Goal: Transaction & Acquisition: Purchase product/service

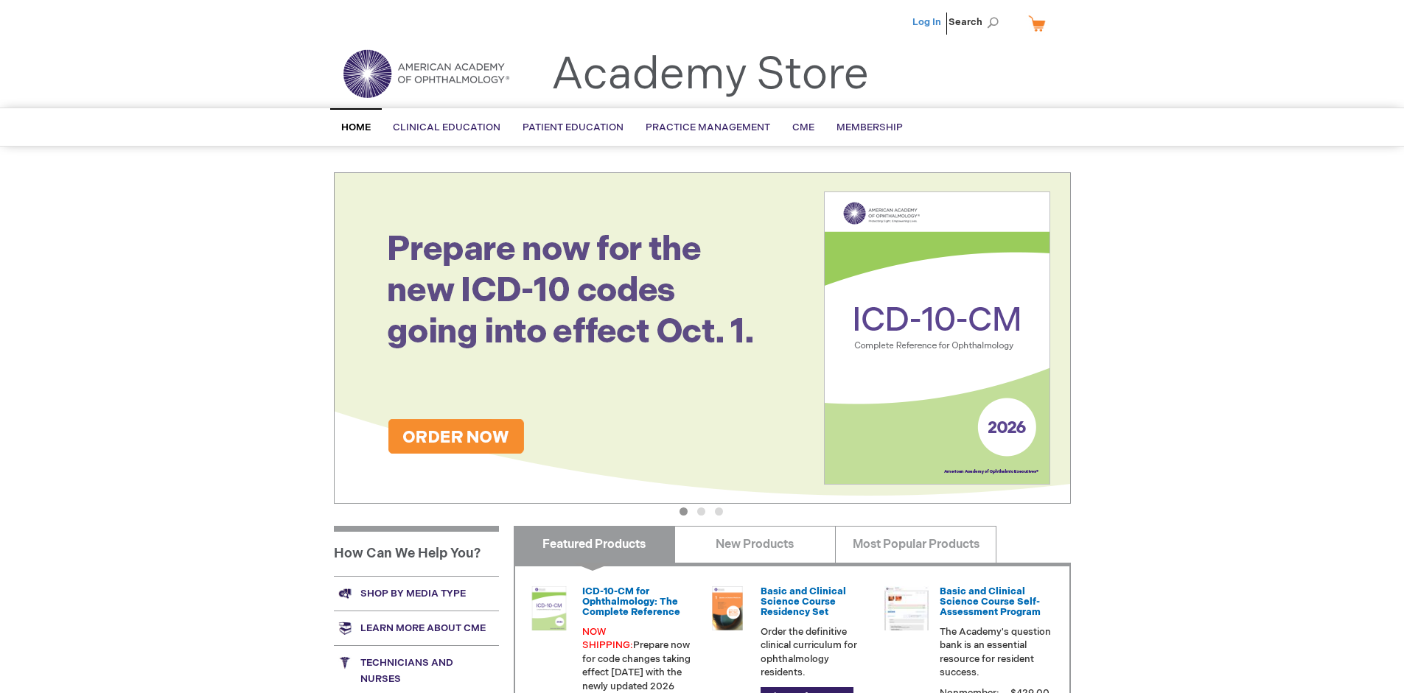
click at [928, 22] on link "Log In" at bounding box center [926, 22] width 29 height 12
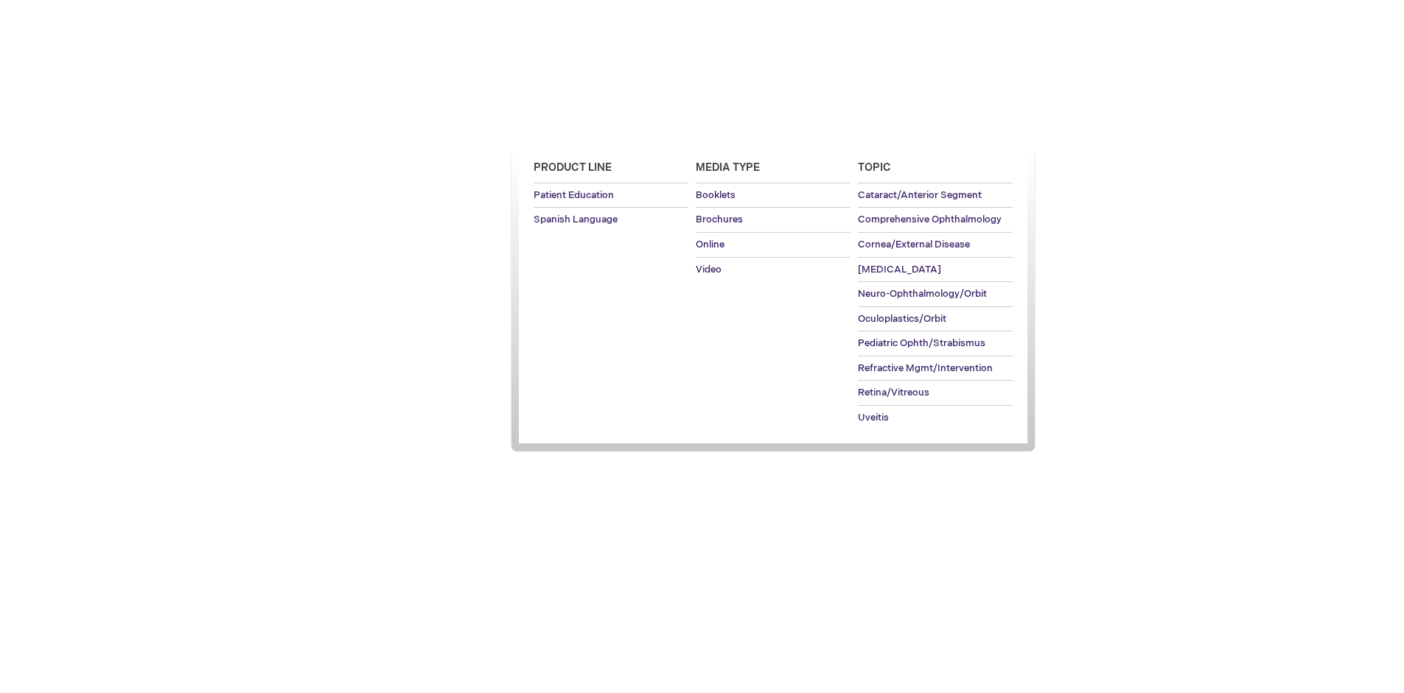
click at [569, 127] on span "Patient Education" at bounding box center [573, 128] width 101 height 12
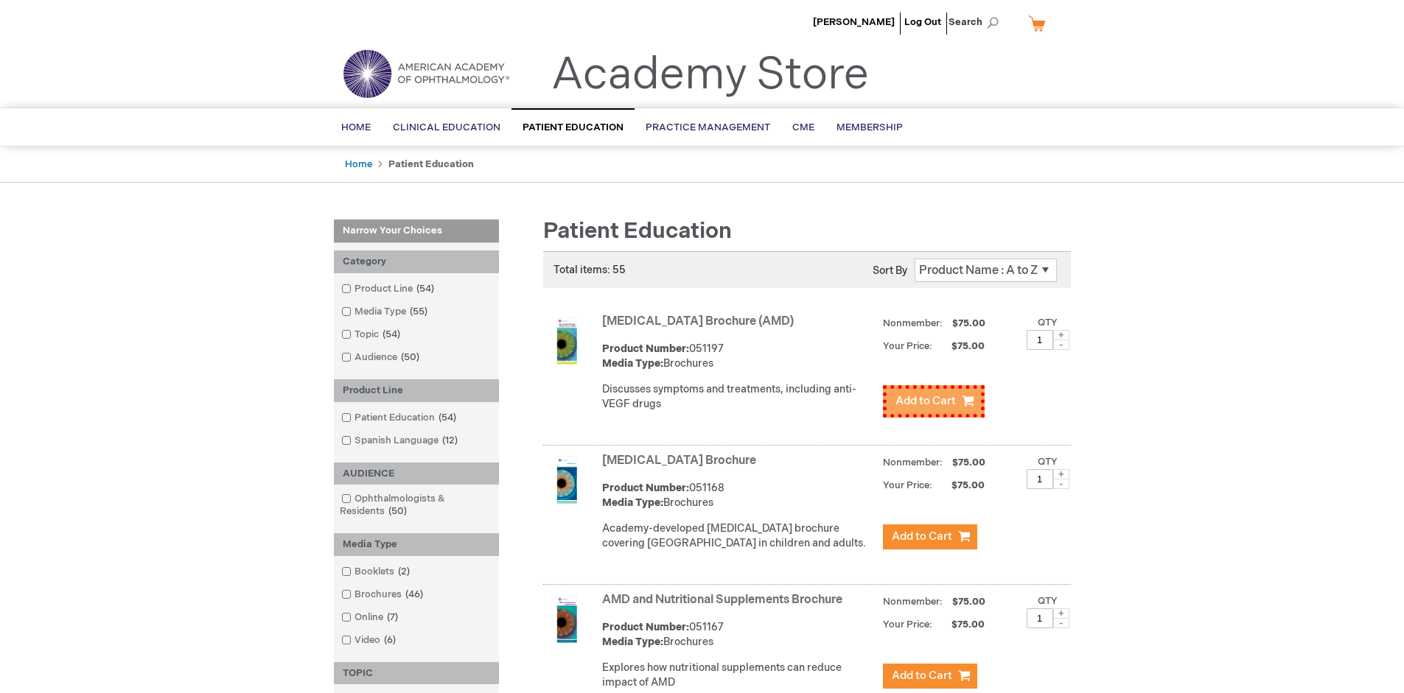
click at [929, 398] on span "Add to Cart" at bounding box center [925, 401] width 60 height 14
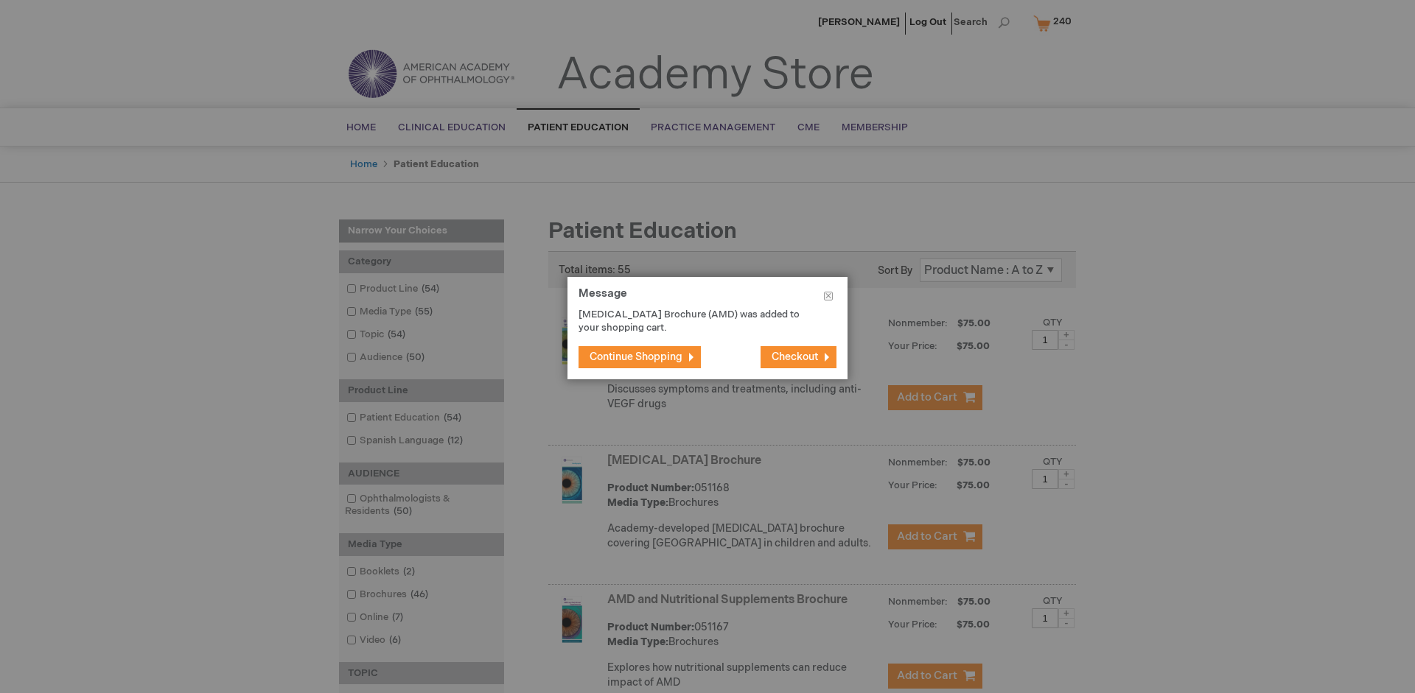
click at [636, 357] on span "Continue Shopping" at bounding box center [636, 357] width 93 height 13
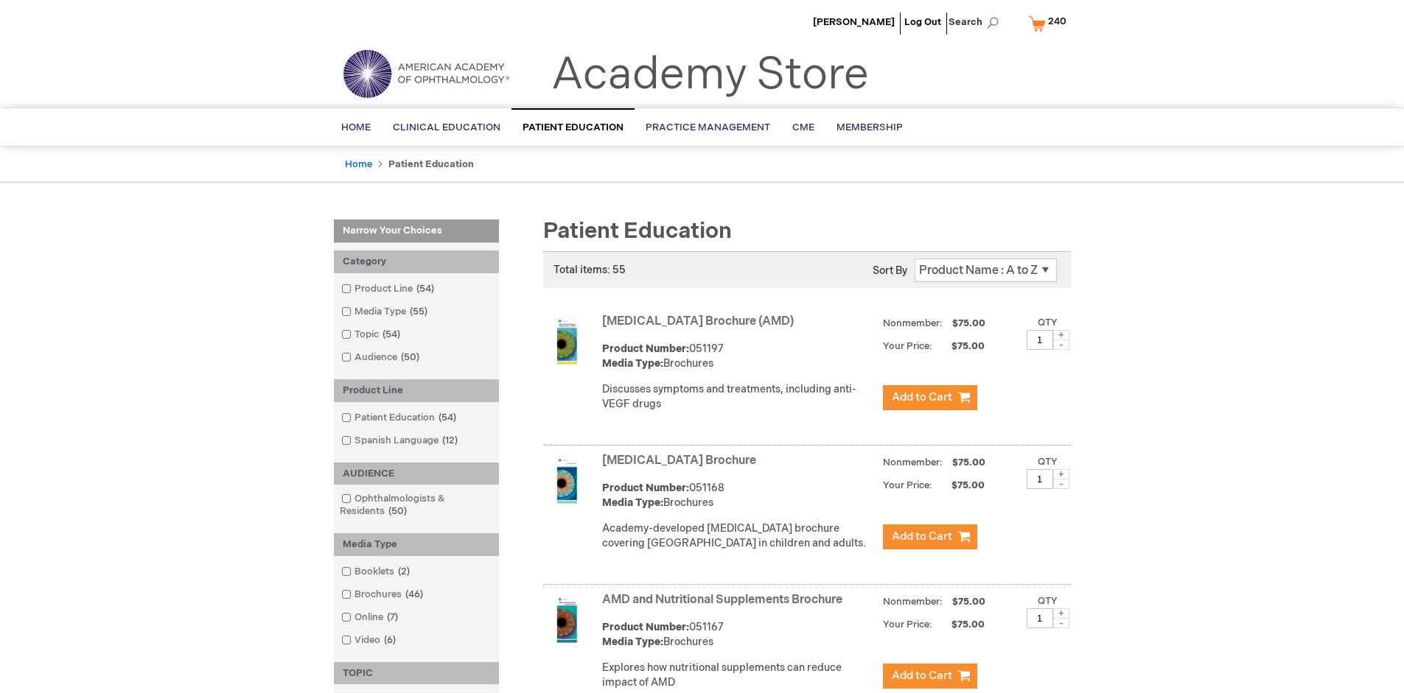
click at [725, 607] on link "AMD and Nutritional Supplements Brochure" at bounding box center [722, 600] width 240 height 14
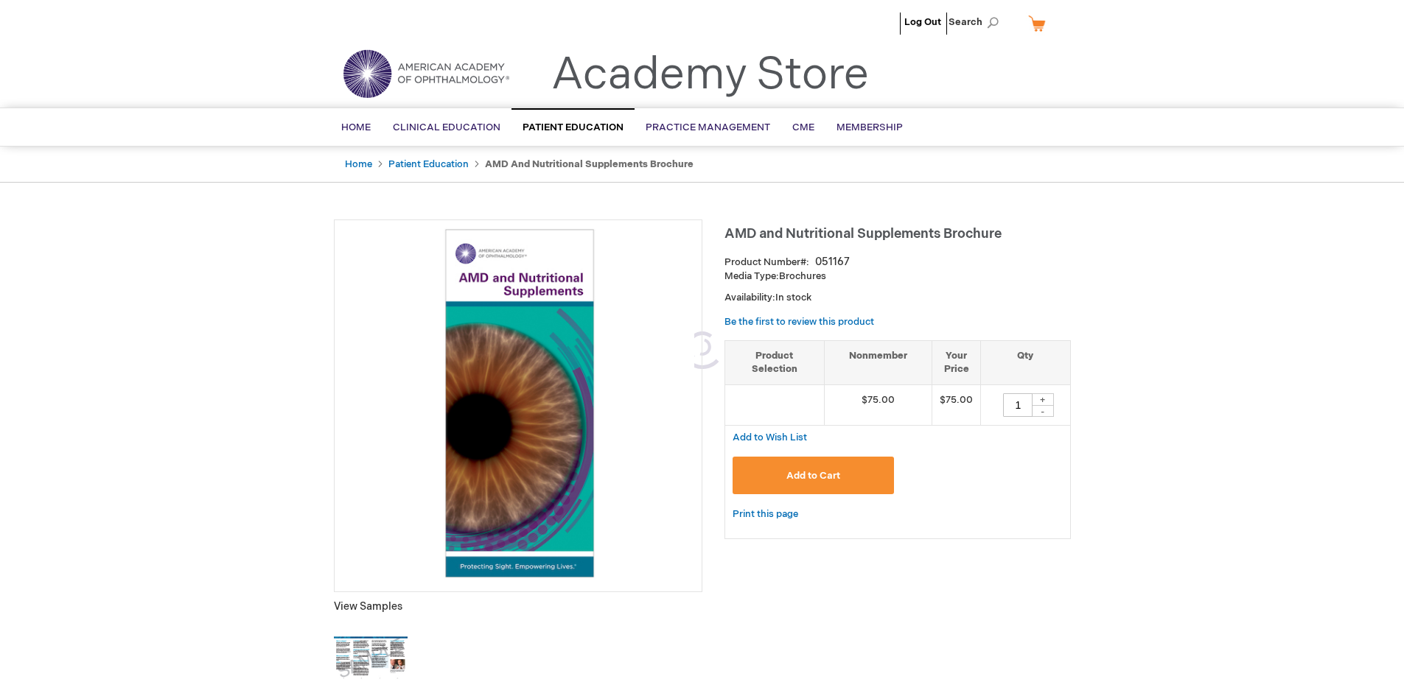
type input "1"
click at [813, 475] on span "Add to Cart" at bounding box center [813, 476] width 54 height 12
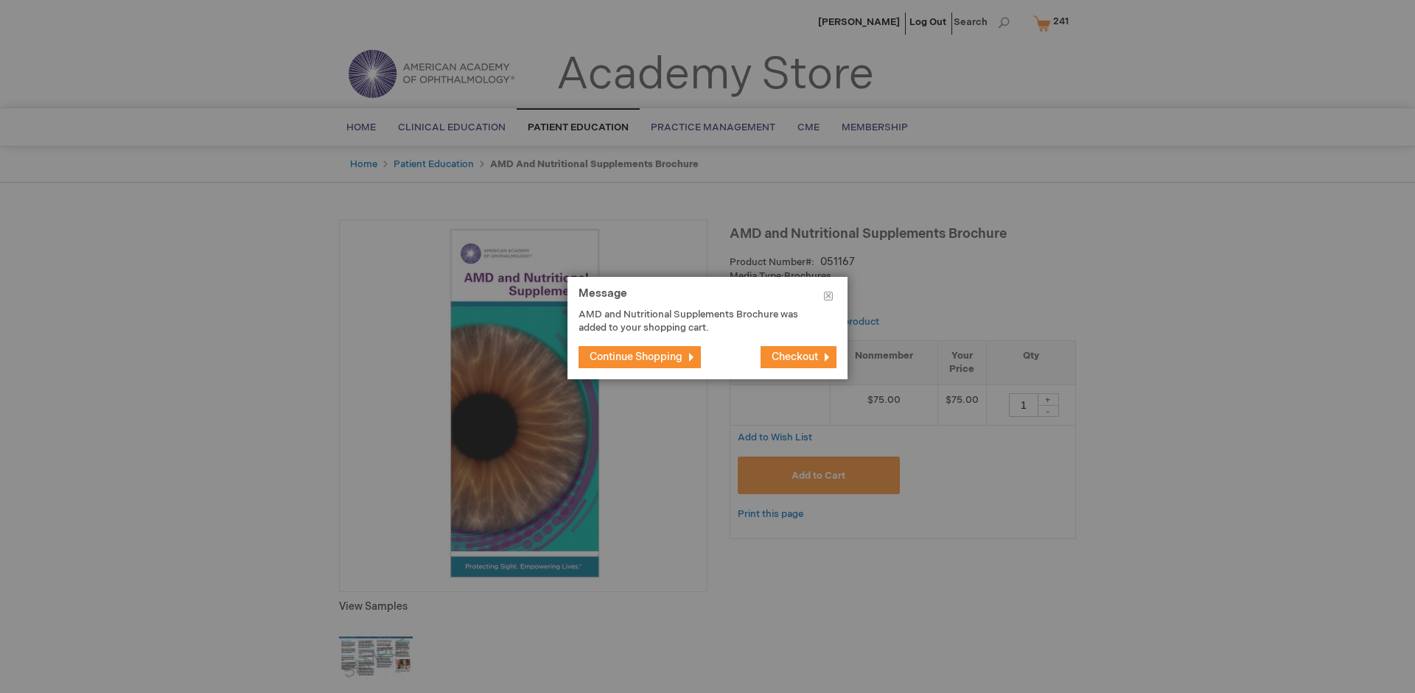
click at [636, 357] on span "Continue Shopping" at bounding box center [636, 357] width 93 height 13
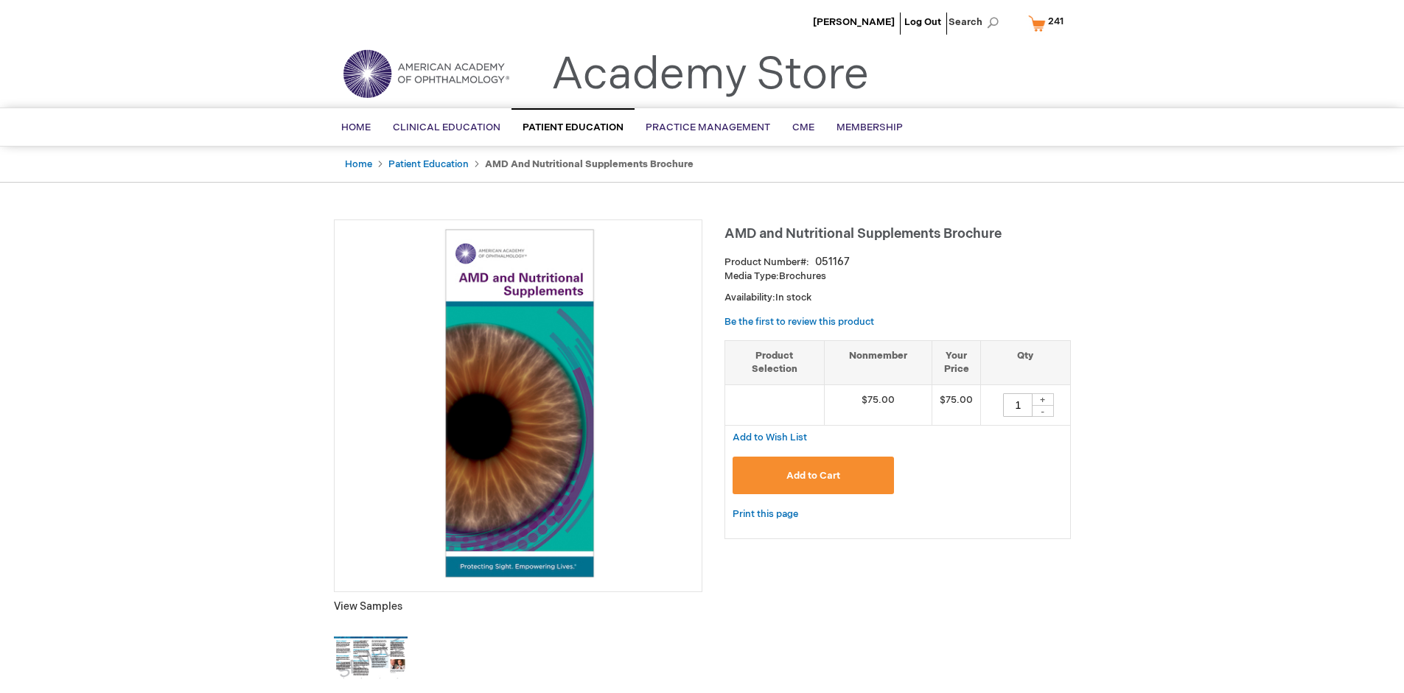
click at [1048, 23] on span "241" at bounding box center [1055, 21] width 15 height 12
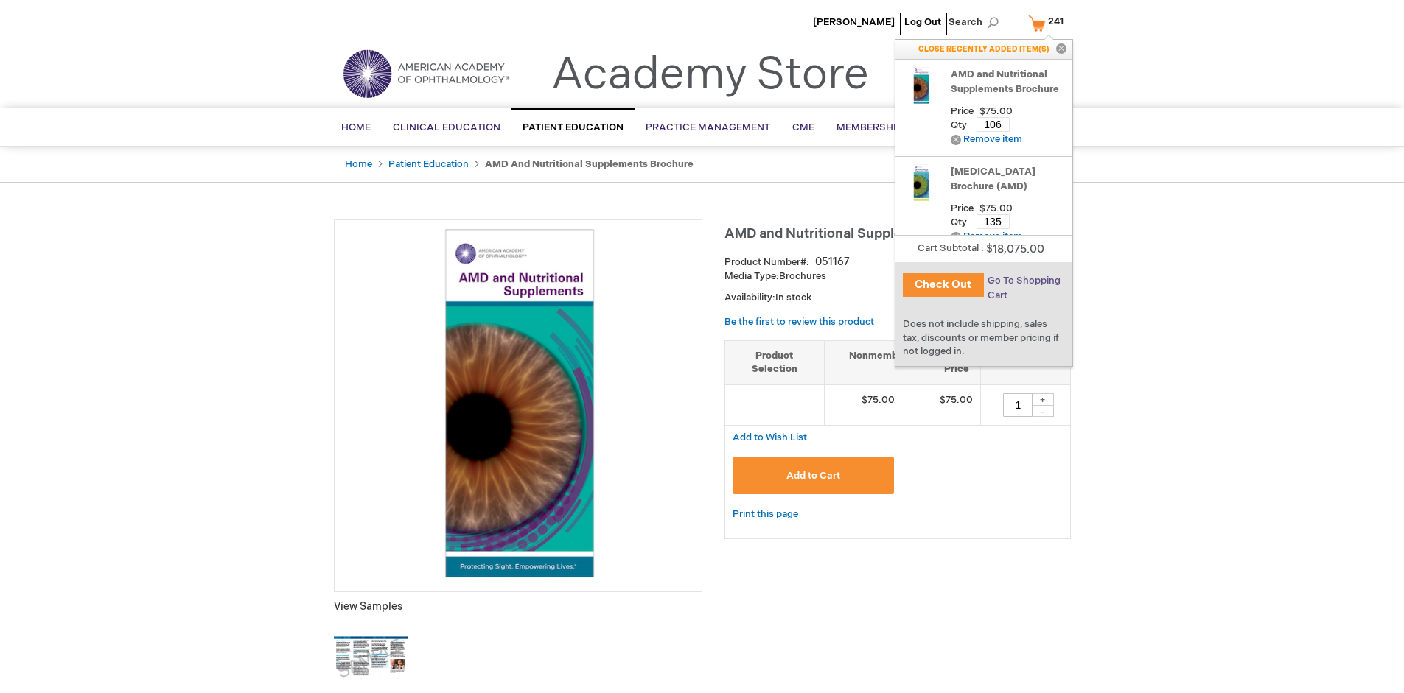
click at [1022, 281] on span "Go To Shopping Cart" at bounding box center [1024, 288] width 73 height 27
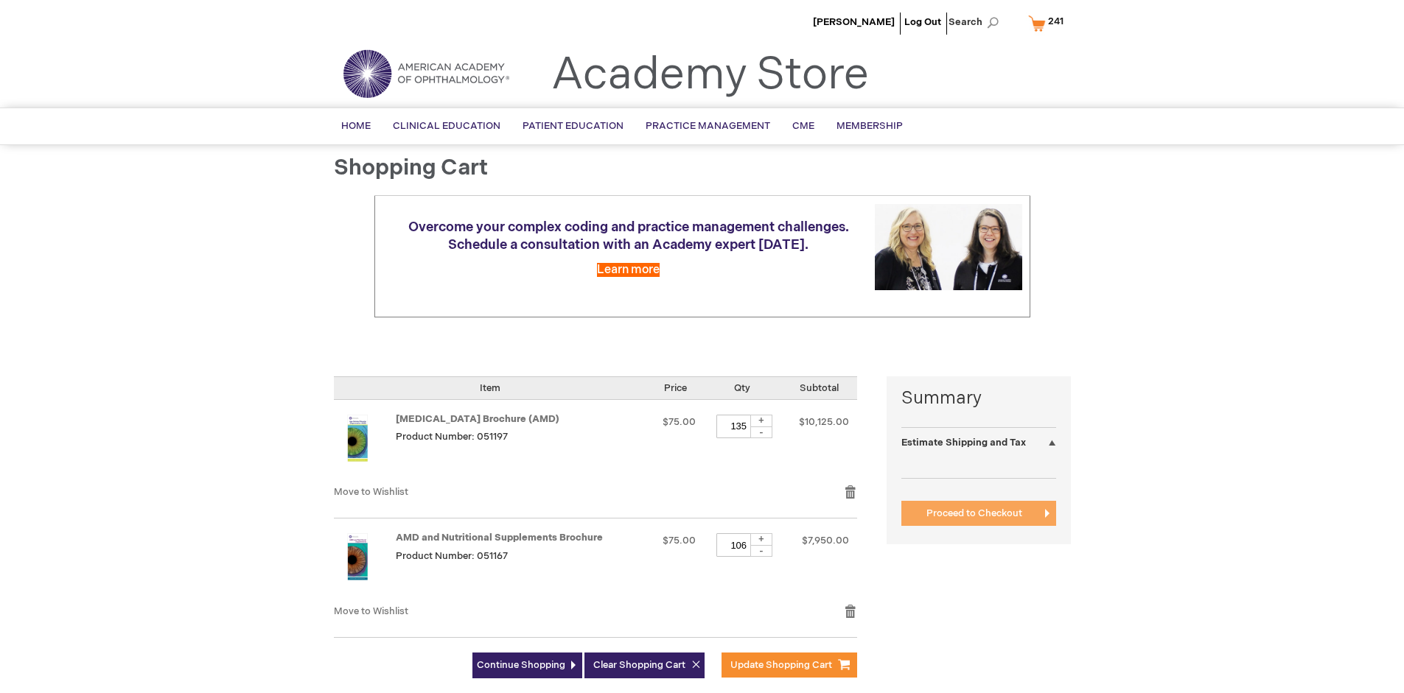
click at [974, 514] on span "Proceed to Checkout" at bounding box center [974, 514] width 96 height 12
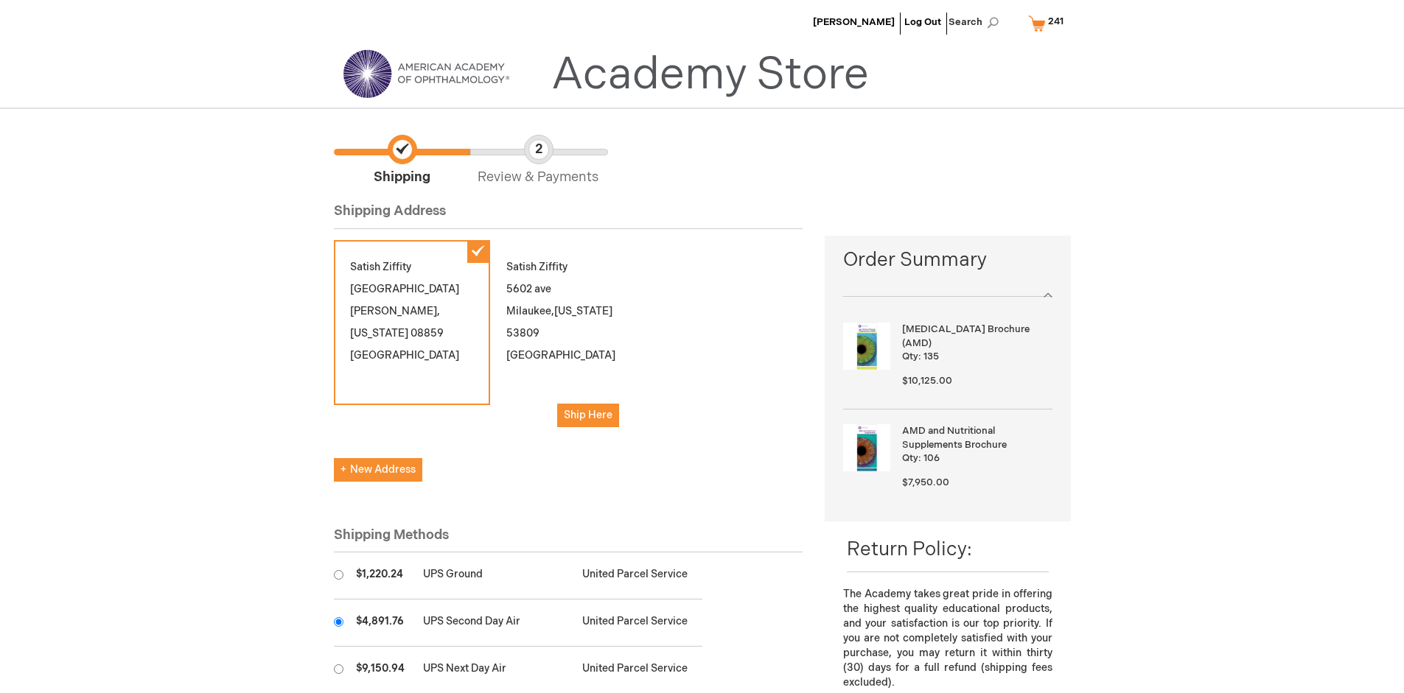
click at [338, 622] on input "radio" at bounding box center [339, 623] width 10 height 10
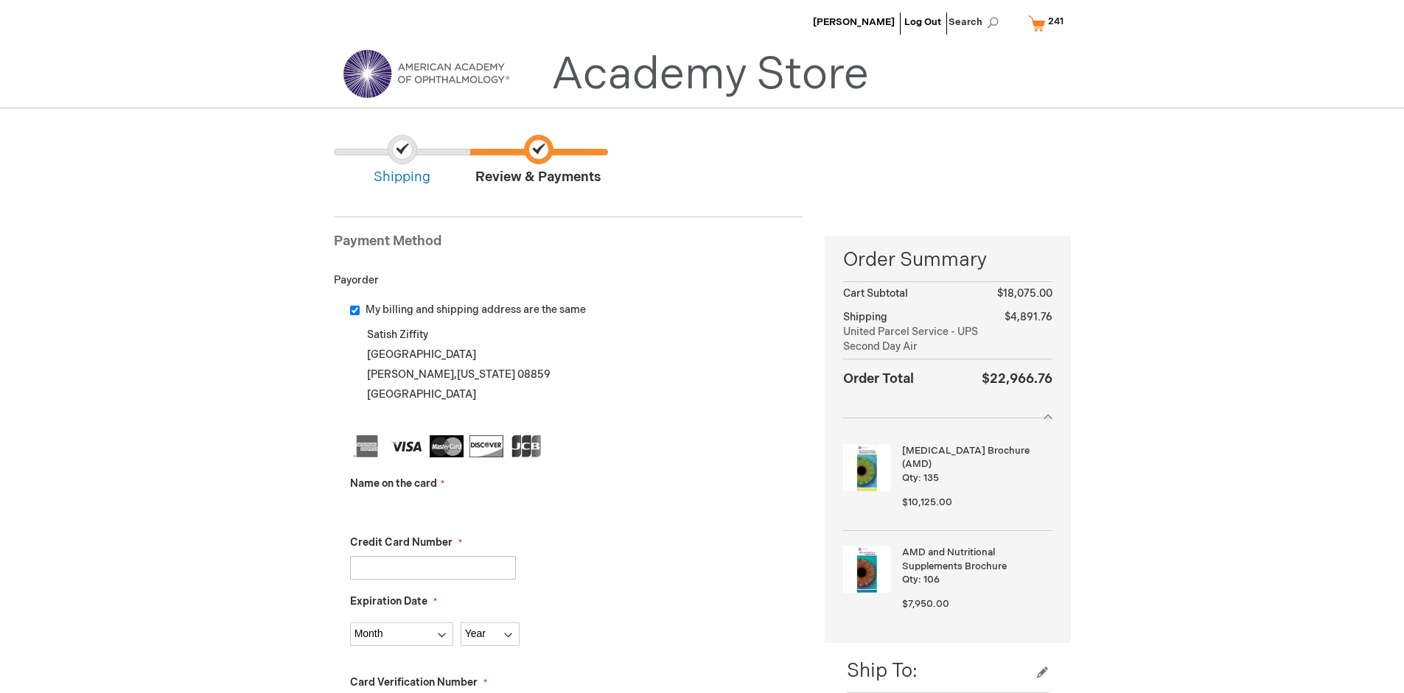
click at [433, 509] on input "Name on the card" at bounding box center [433, 509] width 166 height 24
